Goal: Check status: Check status

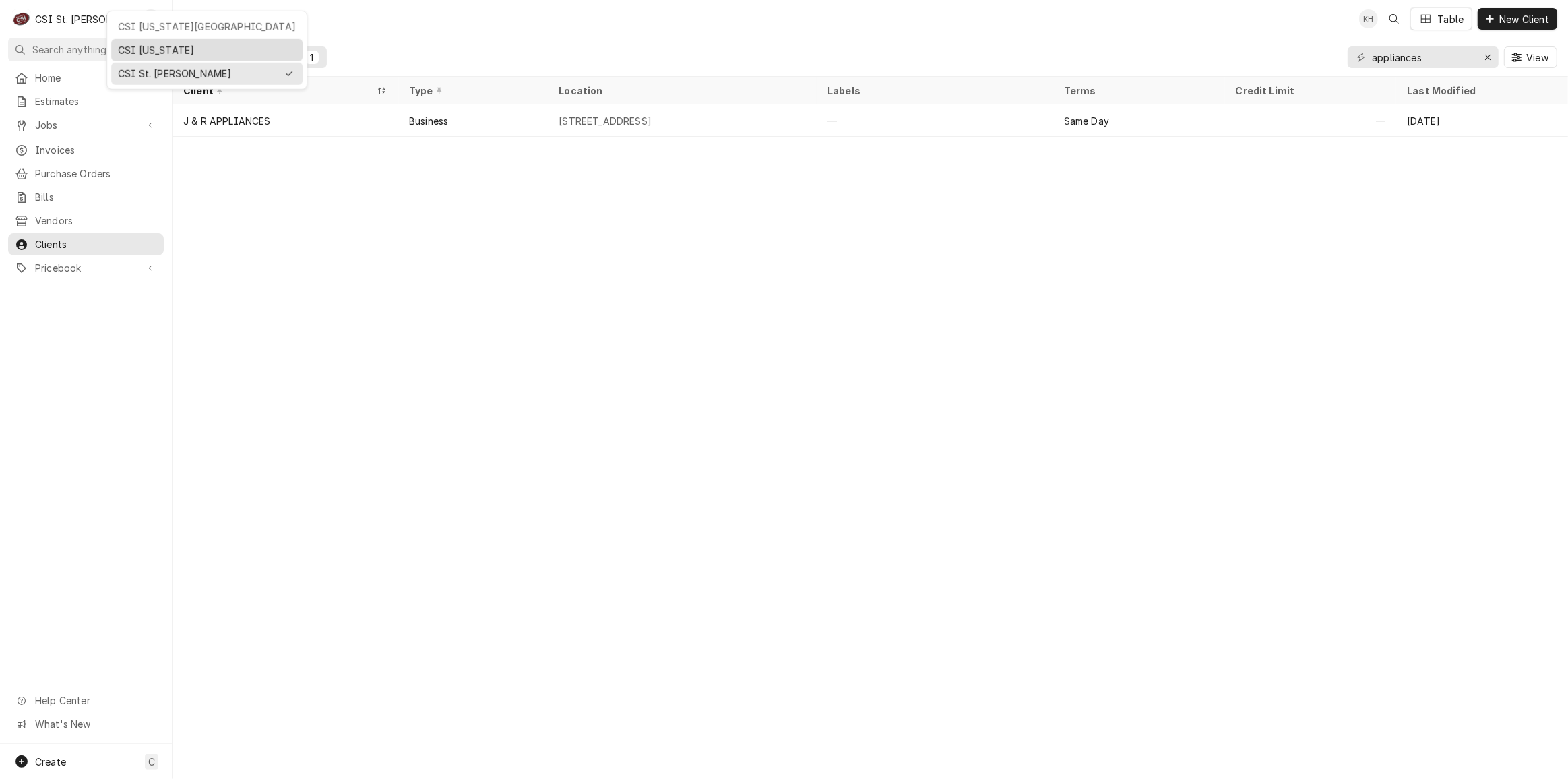
click at [124, 43] on div "CSI [US_STATE]" at bounding box center [206, 50] width 177 height 14
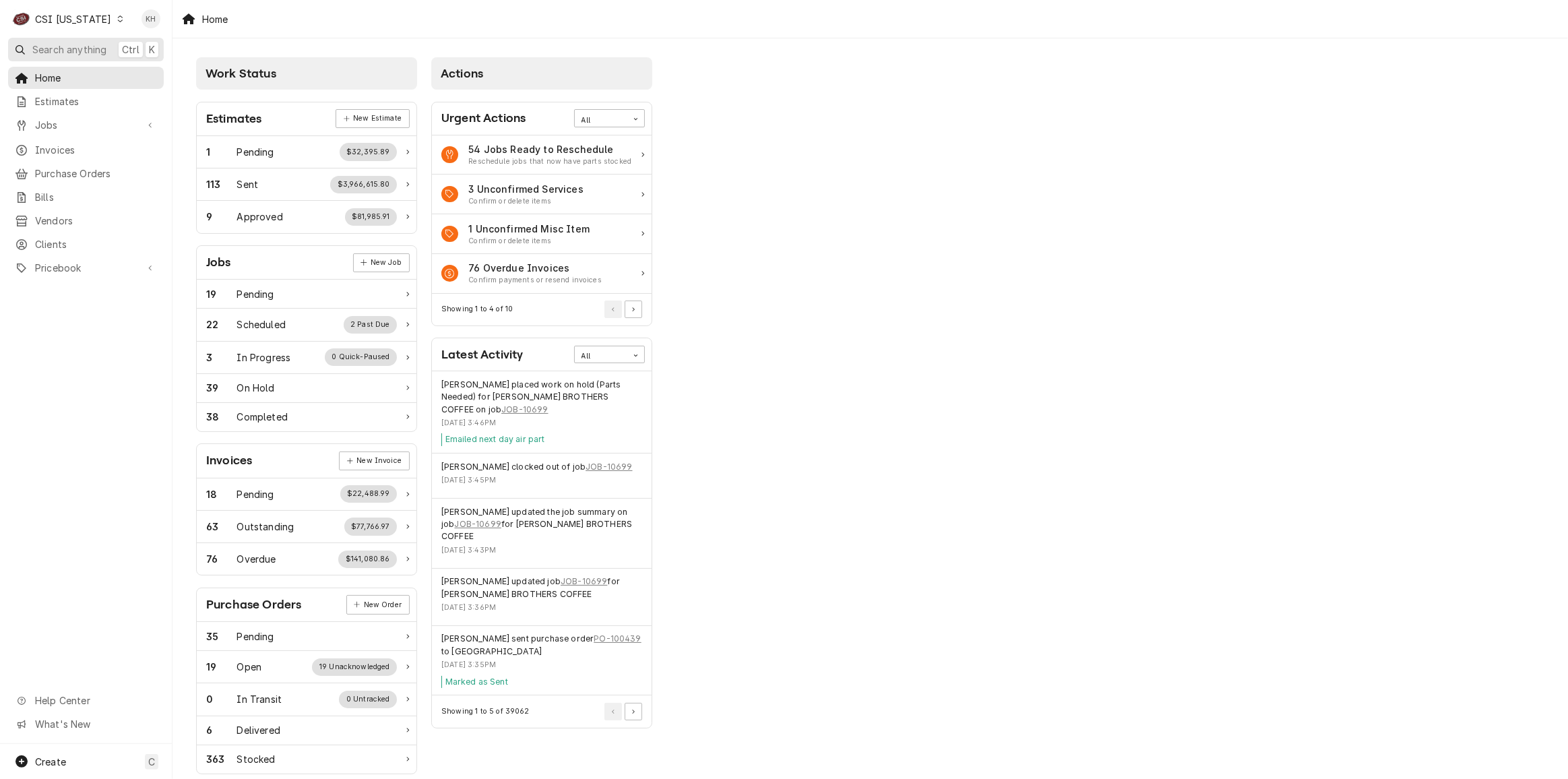
click at [97, 45] on span "Search anything" at bounding box center [69, 49] width 74 height 14
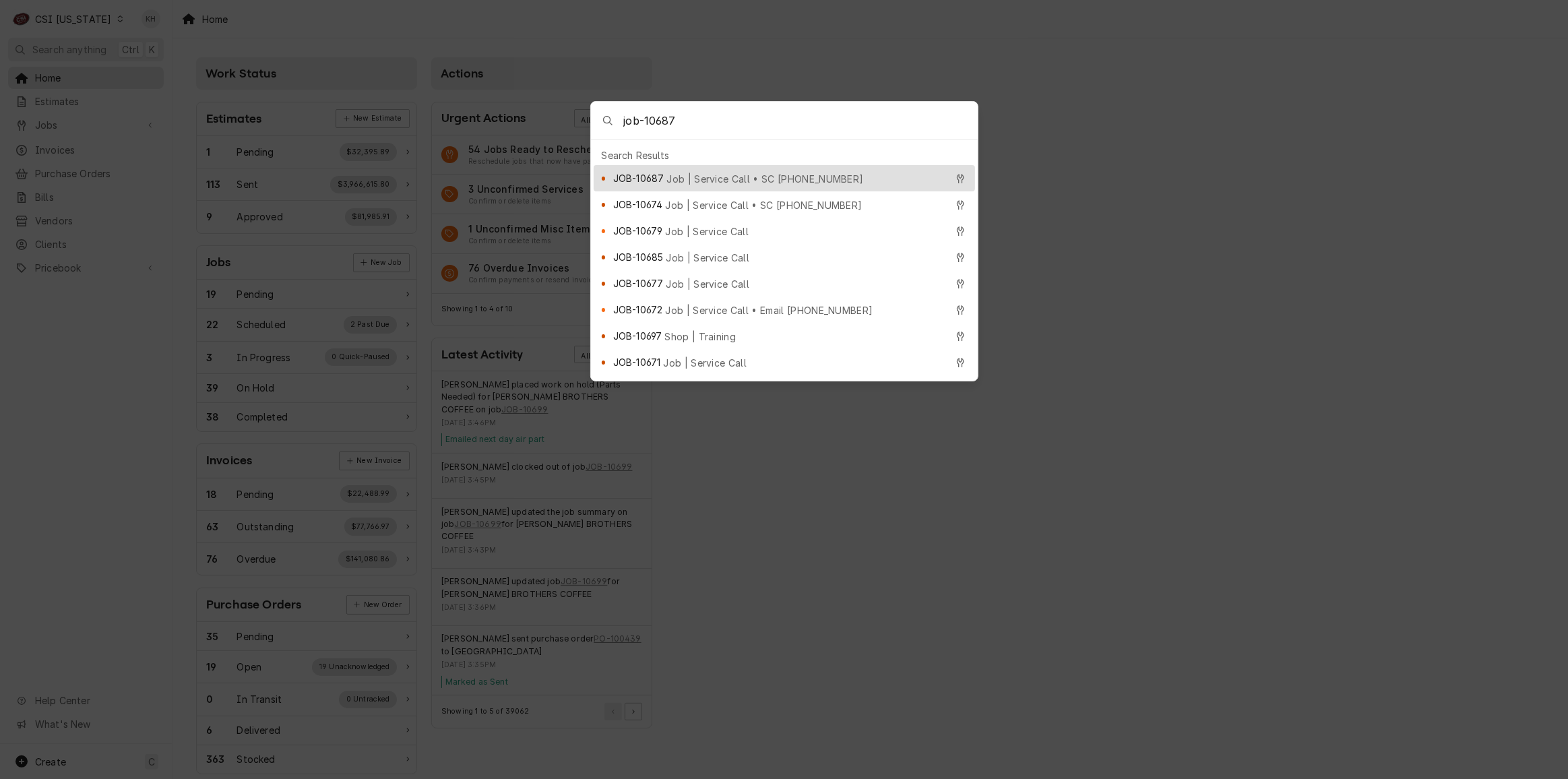
type input "job-10687"
click at [729, 172] on span "Job | Service Call • SC 327304419" at bounding box center [764, 179] width 197 height 14
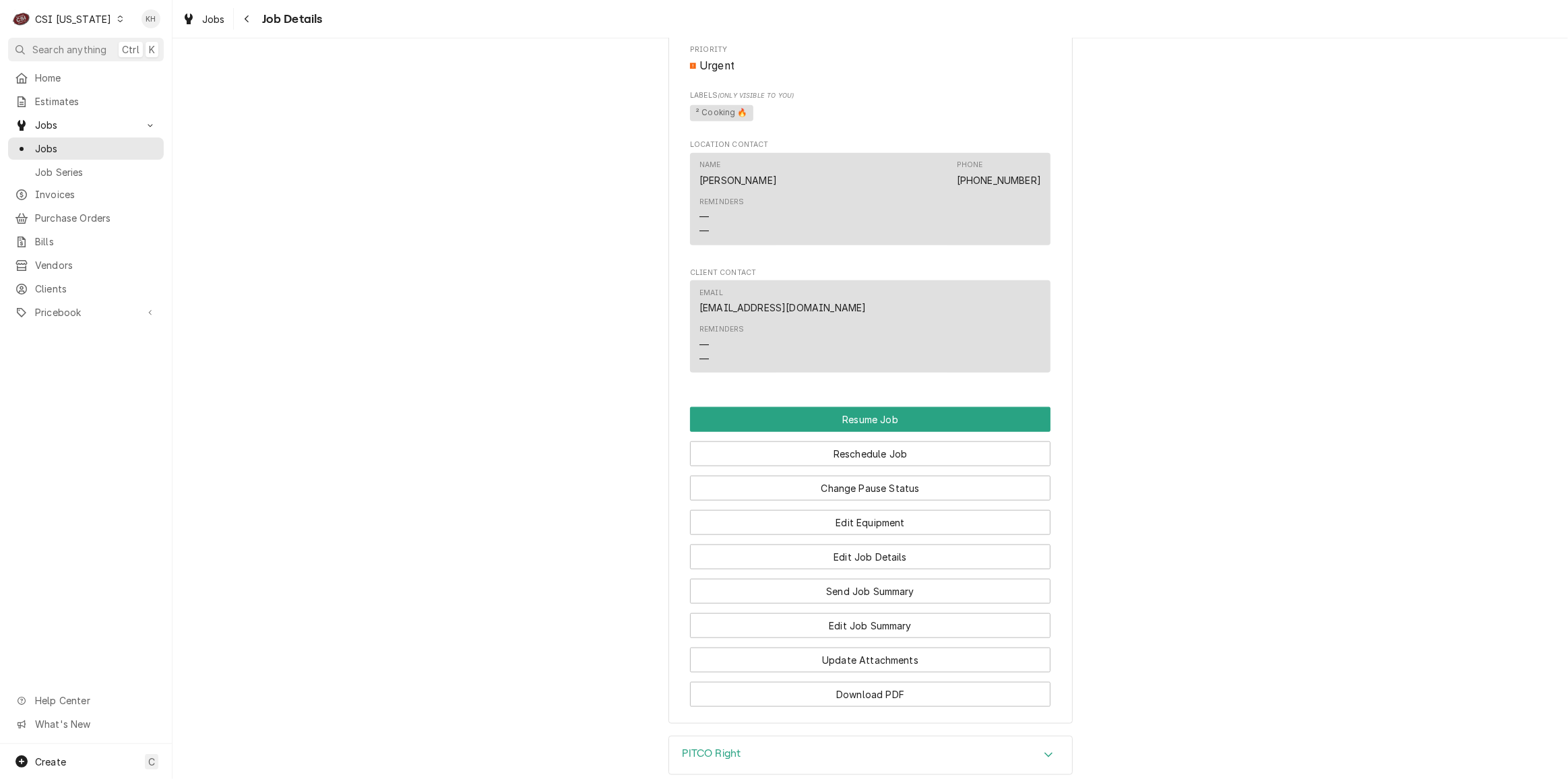
scroll to position [1863, 0]
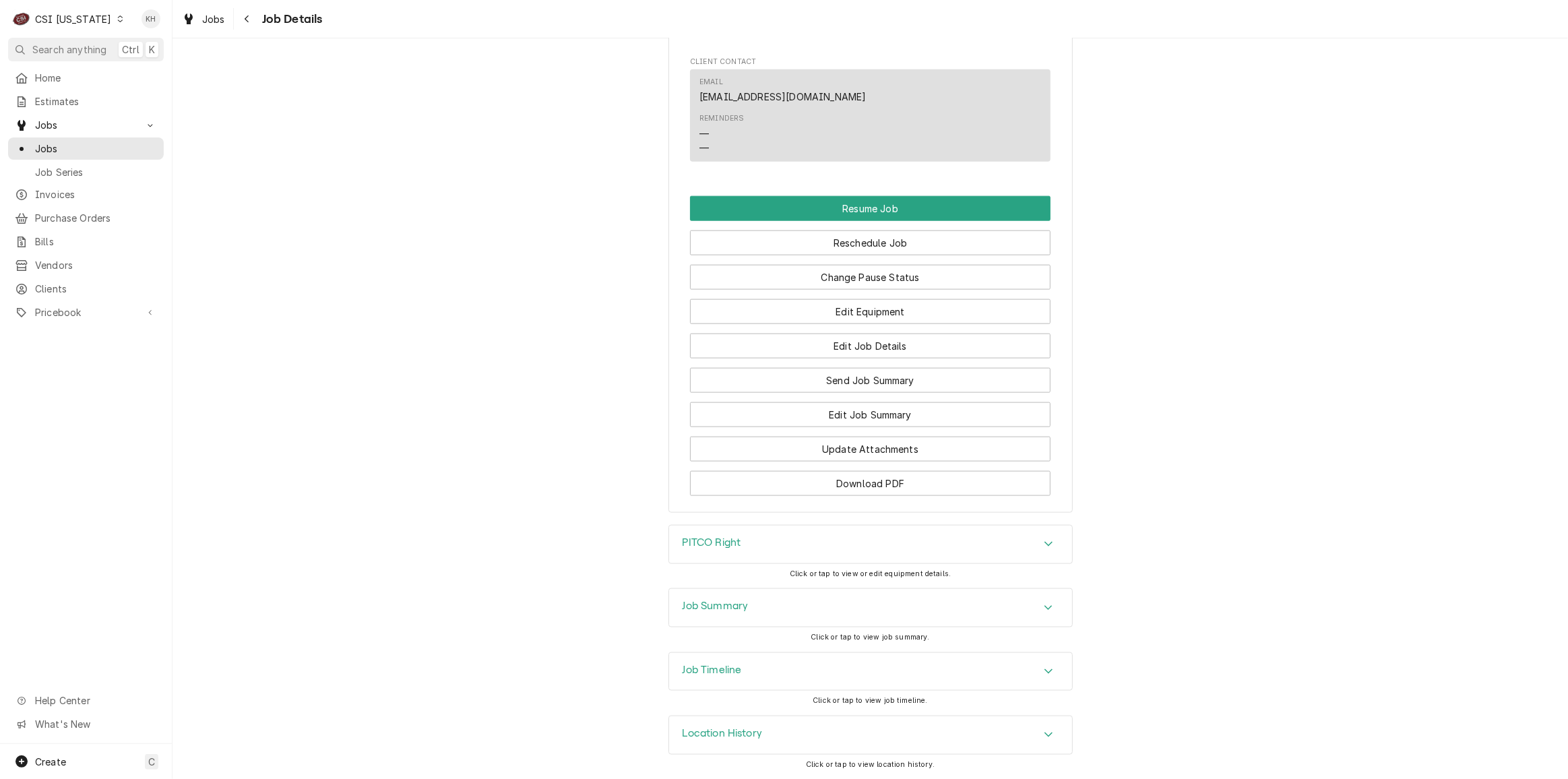
click at [845, 673] on div "Job Timeline" at bounding box center [871, 671] width 403 height 37
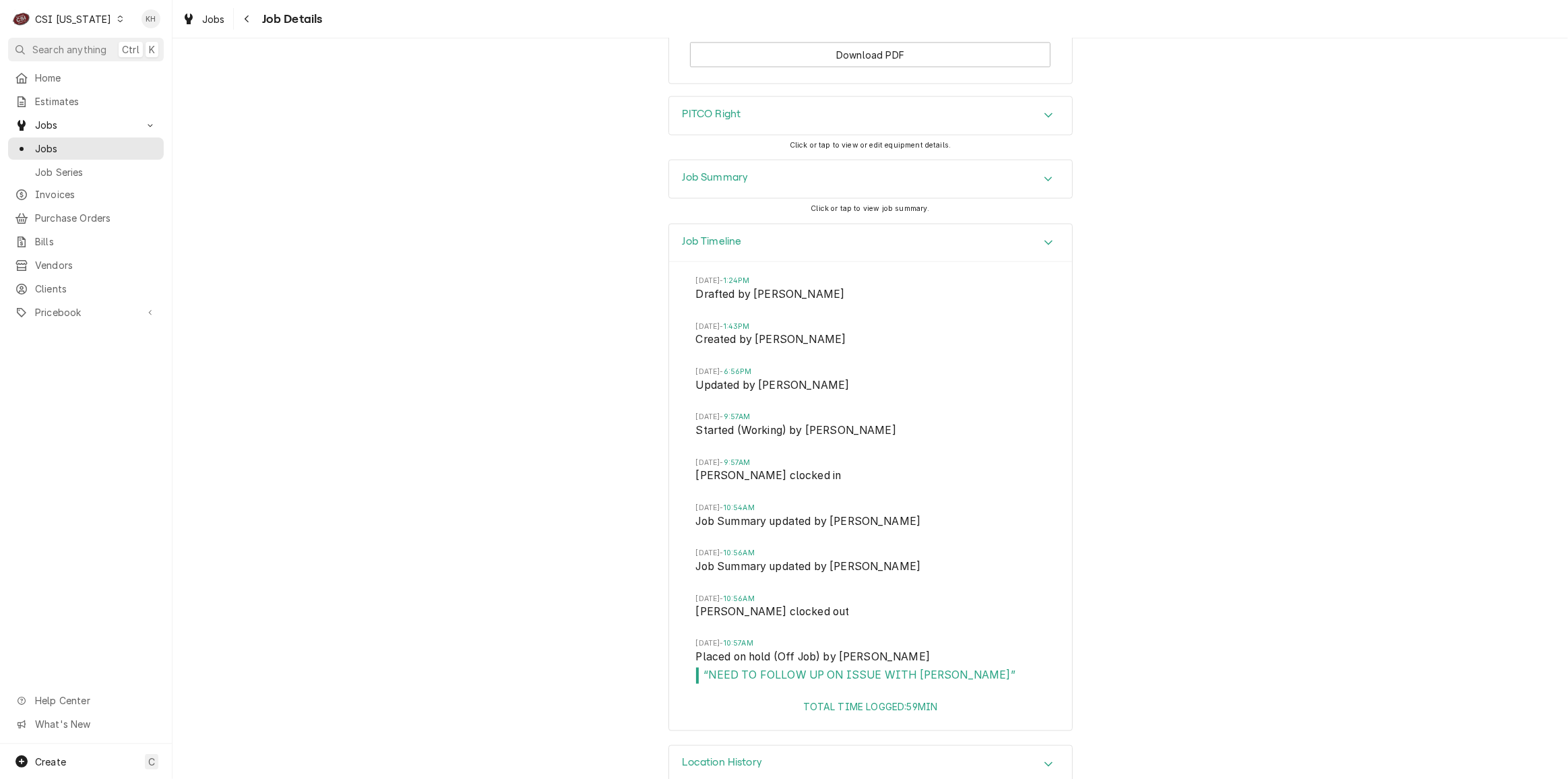
scroll to position [2259, 0]
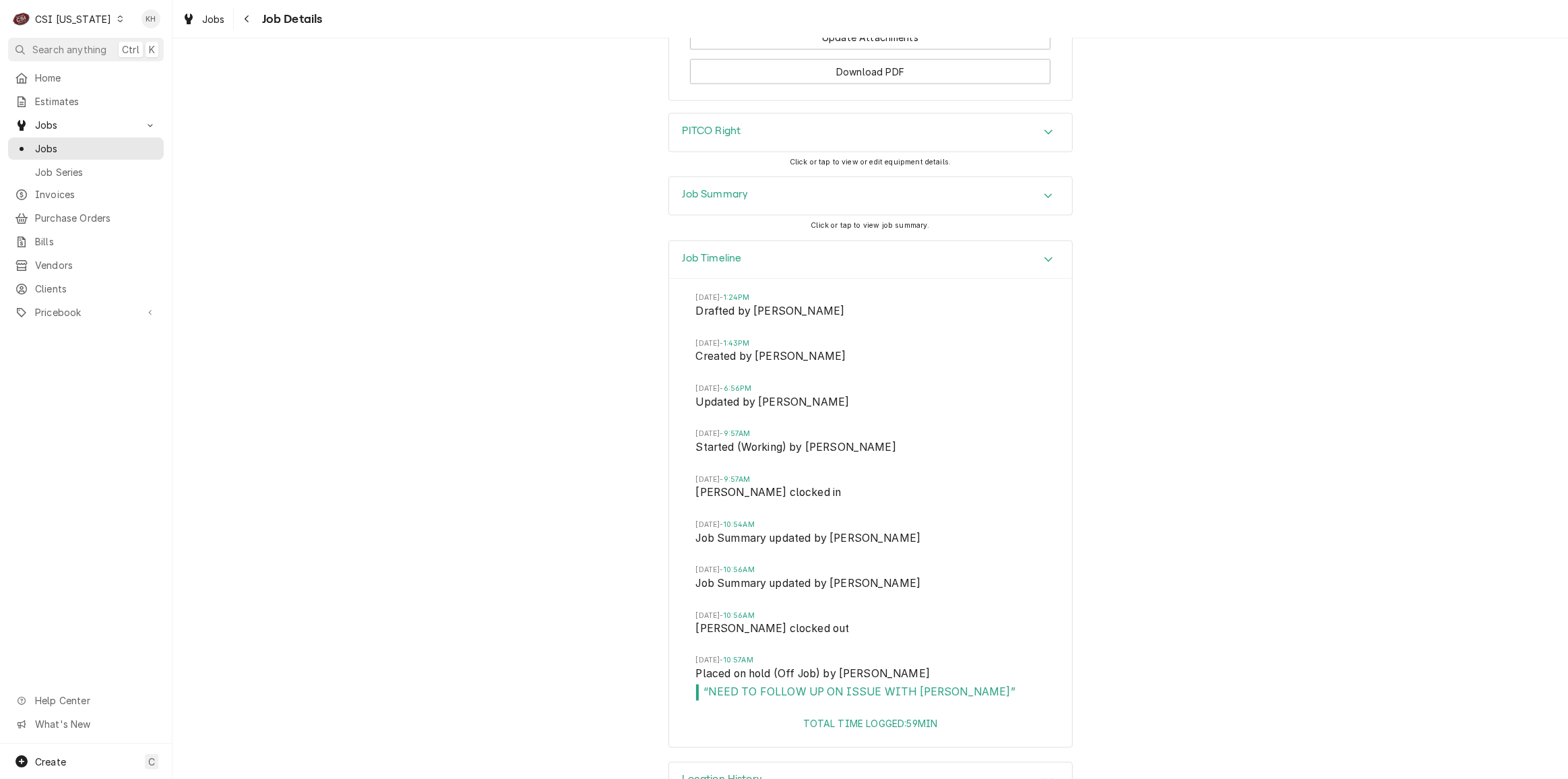
click at [868, 215] on div "Job Summary" at bounding box center [871, 196] width 403 height 37
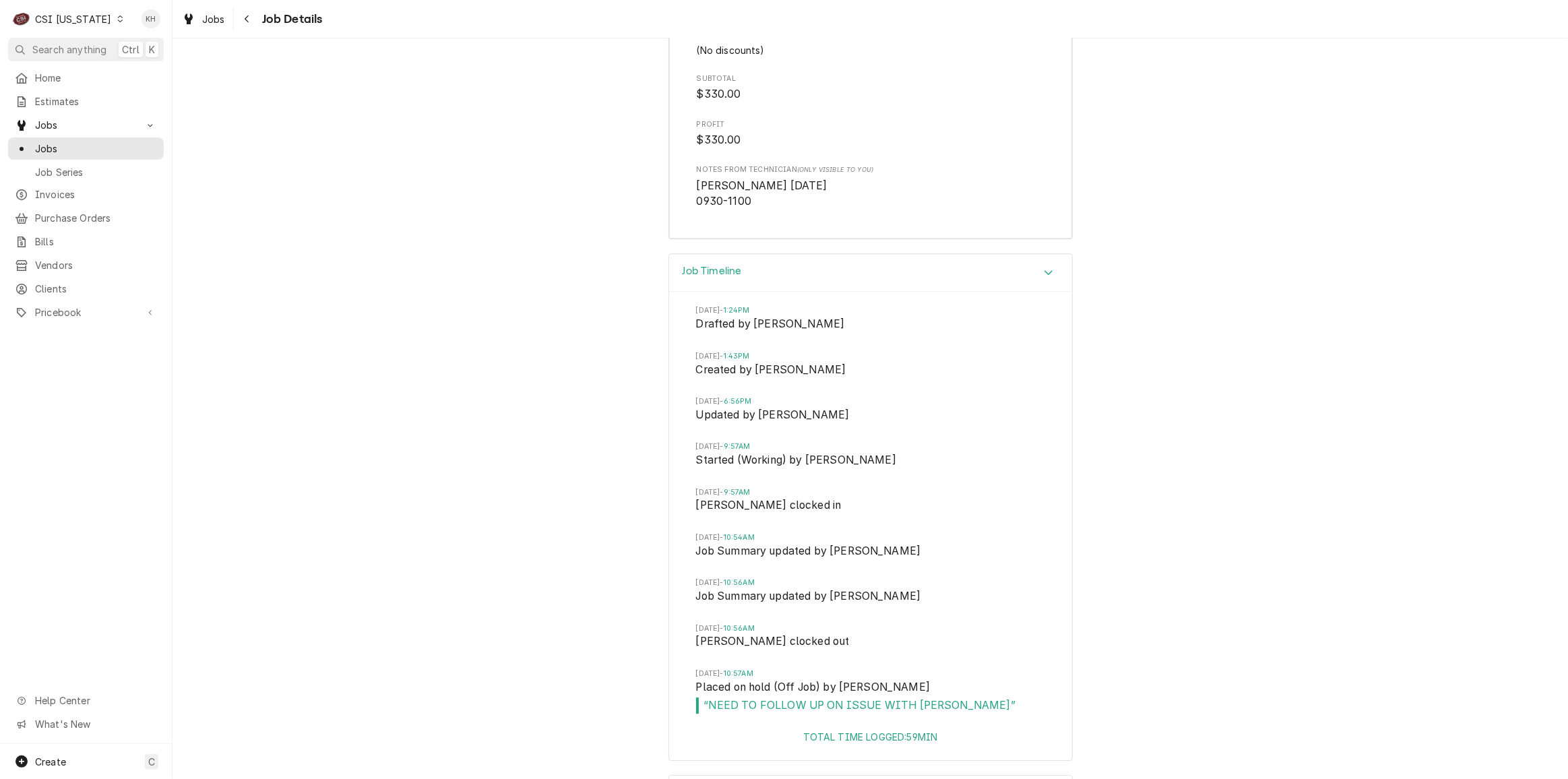
scroll to position [4475, 0]
